Goal: Task Accomplishment & Management: Manage account settings

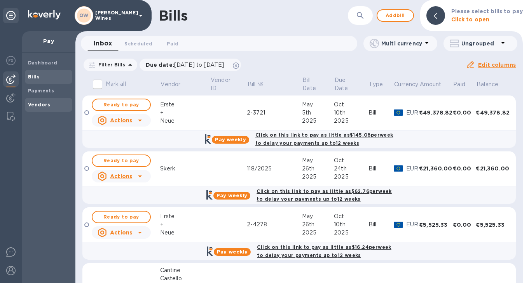
click at [43, 105] on b "Vendors" at bounding box center [39, 105] width 23 height 6
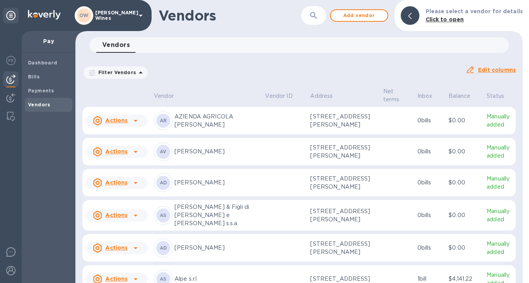
click at [318, 17] on icon "button" at bounding box center [313, 15] width 9 height 9
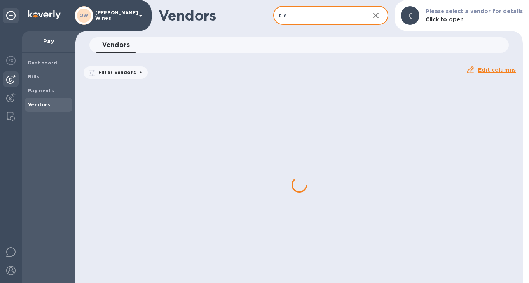
type input "T Elenteny"
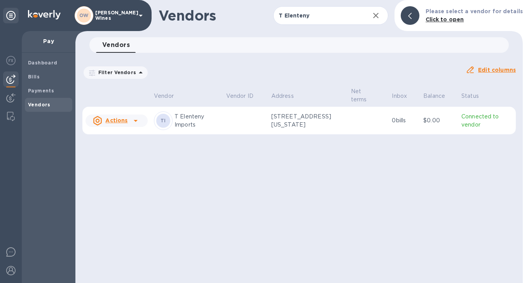
click at [136, 119] on icon at bounding box center [135, 120] width 9 height 9
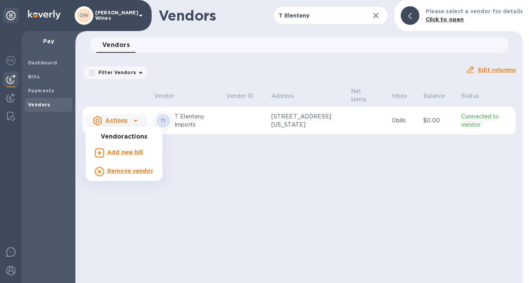
click at [136, 155] on p "Add new bill" at bounding box center [125, 152] width 36 height 8
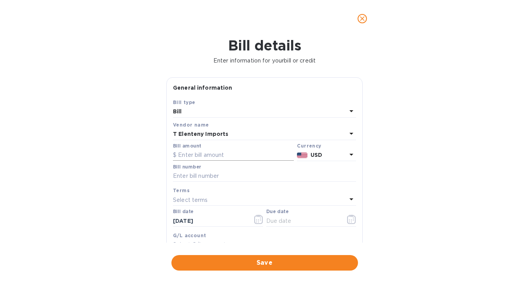
click at [241, 158] on input "text" at bounding box center [233, 156] width 121 height 12
paste input "887.86"
type input "887.86"
click at [203, 176] on input "text" at bounding box center [264, 176] width 183 height 12
paste input "INV768339"
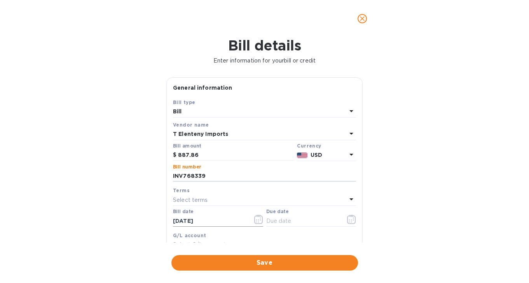
type input "INV768339"
click at [215, 223] on input "[DATE]" at bounding box center [209, 221] width 73 height 12
click at [349, 221] on icon "button" at bounding box center [351, 219] width 9 height 9
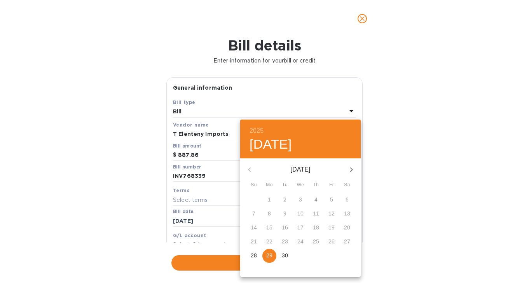
click at [264, 253] on span "29" at bounding box center [269, 256] width 14 height 8
type input "[DATE]"
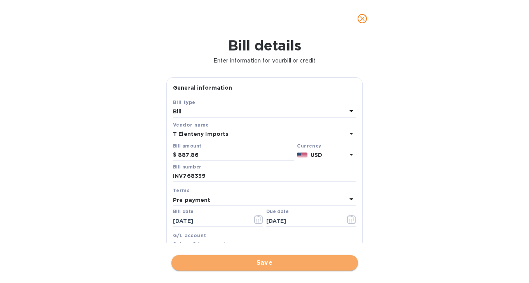
click at [253, 262] on span "Save" at bounding box center [264, 262] width 174 height 9
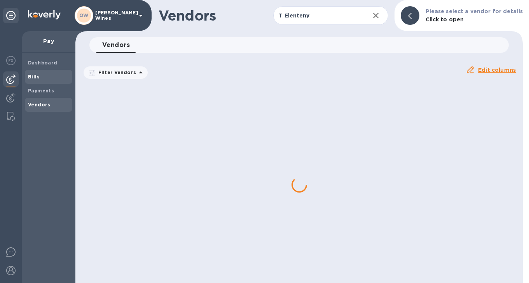
click at [33, 77] on b "Bills" at bounding box center [34, 77] width 12 height 6
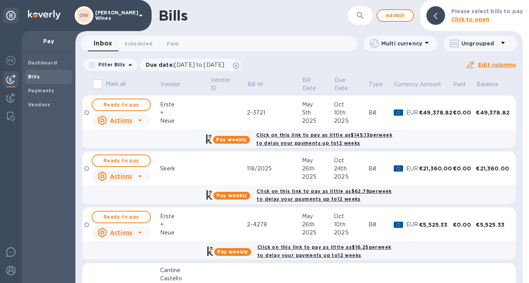
drag, startPoint x: 519, startPoint y: 83, endPoint x: 514, endPoint y: 209, distance: 125.5
click at [514, 209] on div "Mark all Vendor Vendor ID Bill № Bill Date Due Date Type Currency Amount Paid B…" at bounding box center [298, 179] width 447 height 208
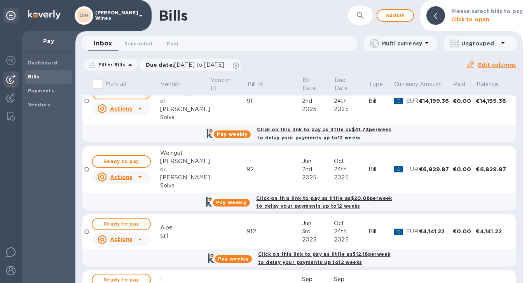
scroll to position [397, 0]
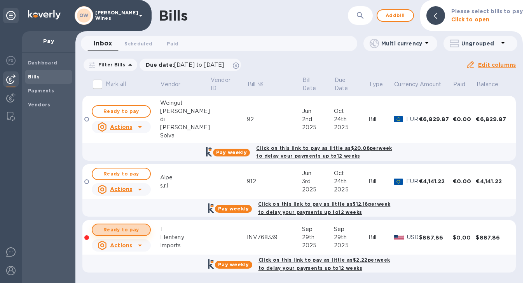
click at [123, 230] on span "Ready to pay" at bounding box center [121, 229] width 45 height 9
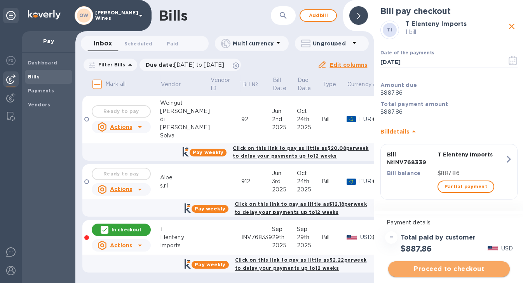
click at [447, 268] on span "Proceed to checkout" at bounding box center [448, 268] width 109 height 9
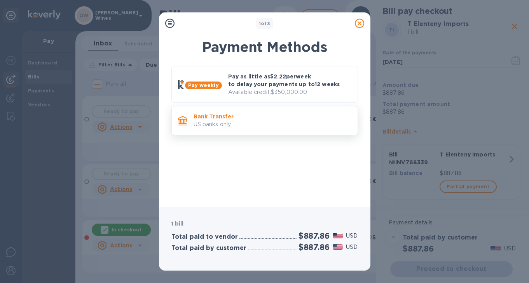
click at [239, 120] on p "US banks only." at bounding box center [272, 124] width 158 height 8
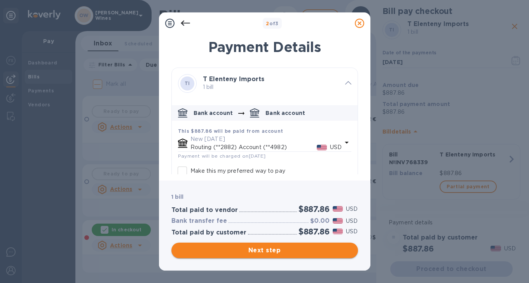
click at [275, 252] on span "Next step" at bounding box center [264, 250] width 174 height 9
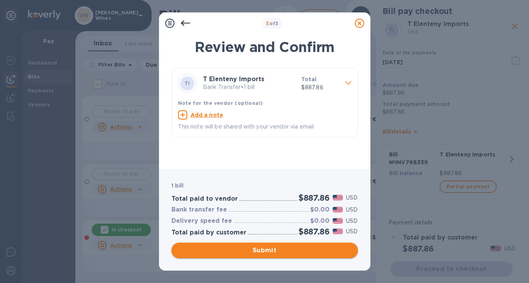
click at [275, 252] on span "Submit" at bounding box center [264, 250] width 174 height 9
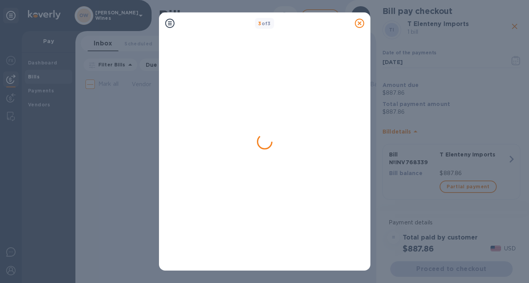
scroll to position [0, 0]
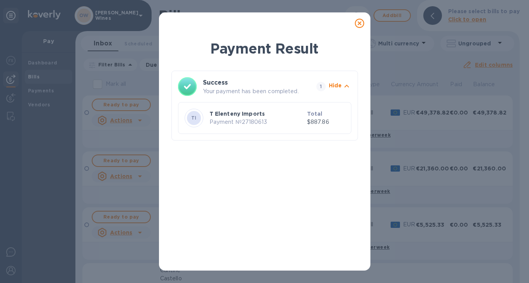
click at [359, 23] on icon at bounding box center [359, 23] width 9 height 9
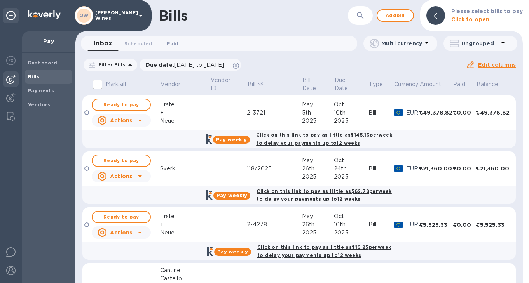
click at [174, 44] on span "Paid 0" at bounding box center [173, 44] width 12 height 8
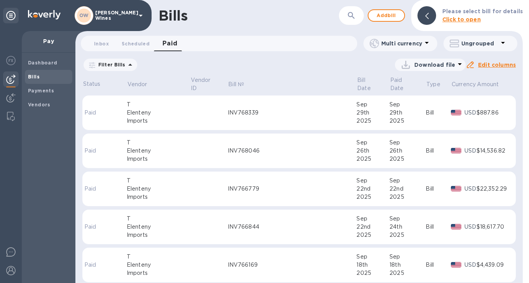
click at [240, 109] on div "INV768339" at bounding box center [292, 113] width 129 height 8
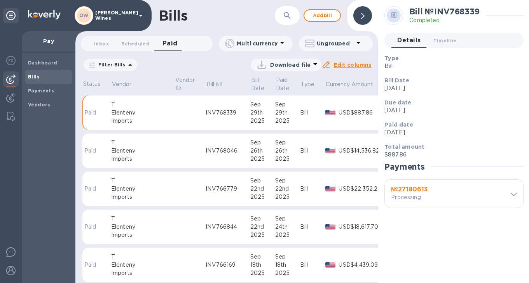
click at [413, 198] on p "Processing" at bounding box center [419, 197] width 56 height 8
click at [412, 191] on b "№ 27180613" at bounding box center [409, 189] width 37 height 7
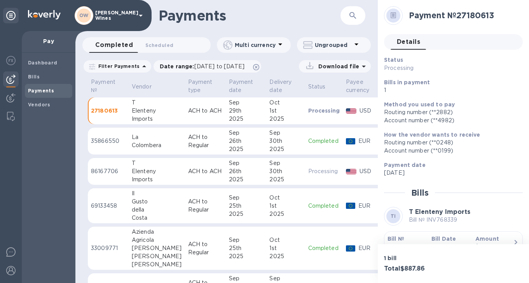
click at [395, 238] on b "Bill №" at bounding box center [395, 239] width 17 height 6
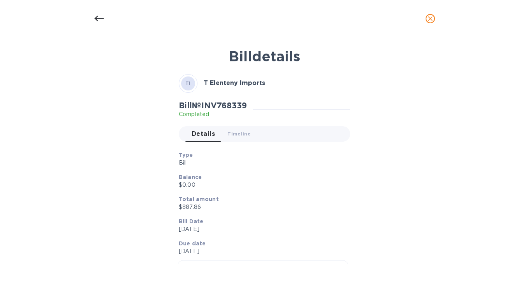
click at [430, 21] on icon "close" at bounding box center [430, 19] width 8 height 8
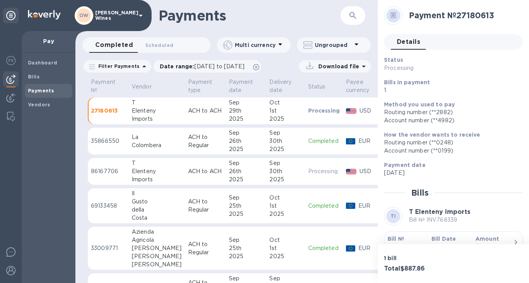
scroll to position [22, 0]
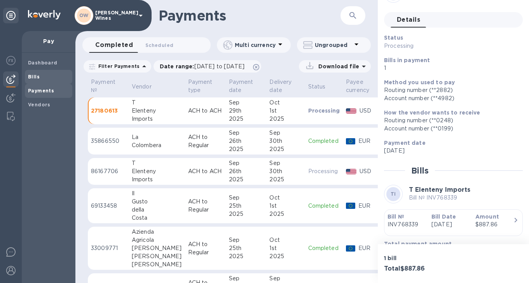
click at [36, 78] on b "Bills" at bounding box center [34, 77] width 12 height 6
